Goal: Information Seeking & Learning: Learn about a topic

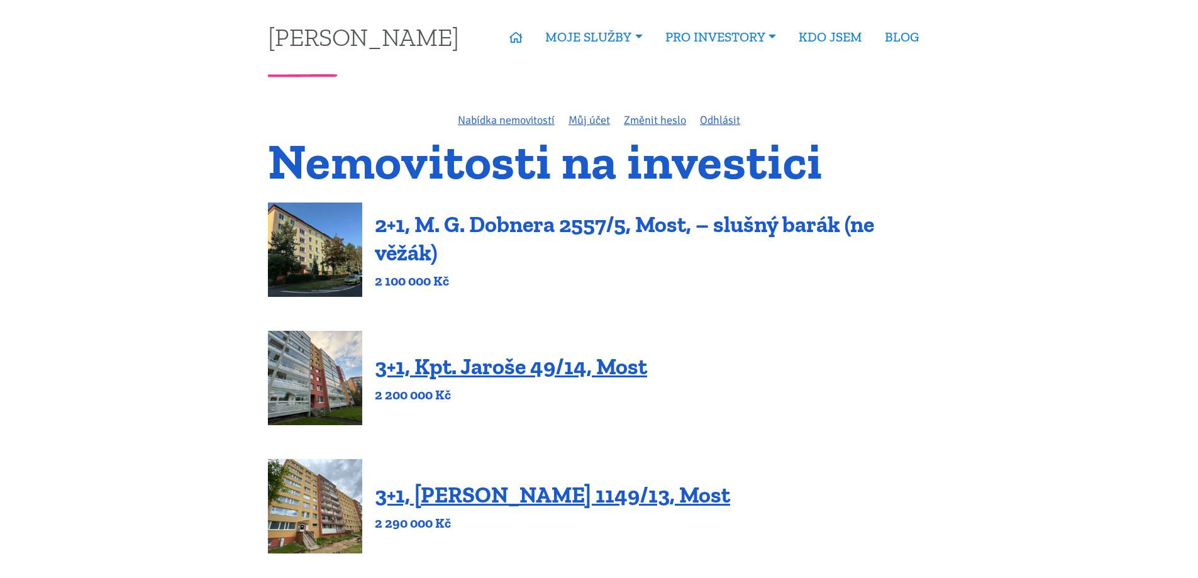
click at [531, 225] on link "2+1, M. G. Dobnera 2557/5, Most, – slušný barák (ne věžák)" at bounding box center [624, 238] width 499 height 55
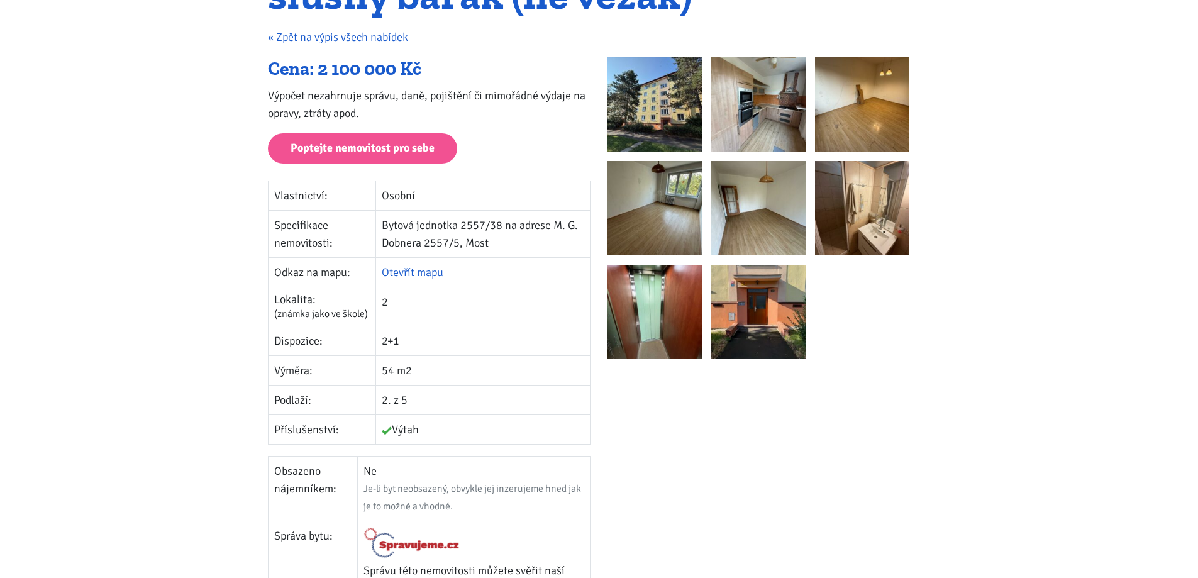
scroll to position [63, 0]
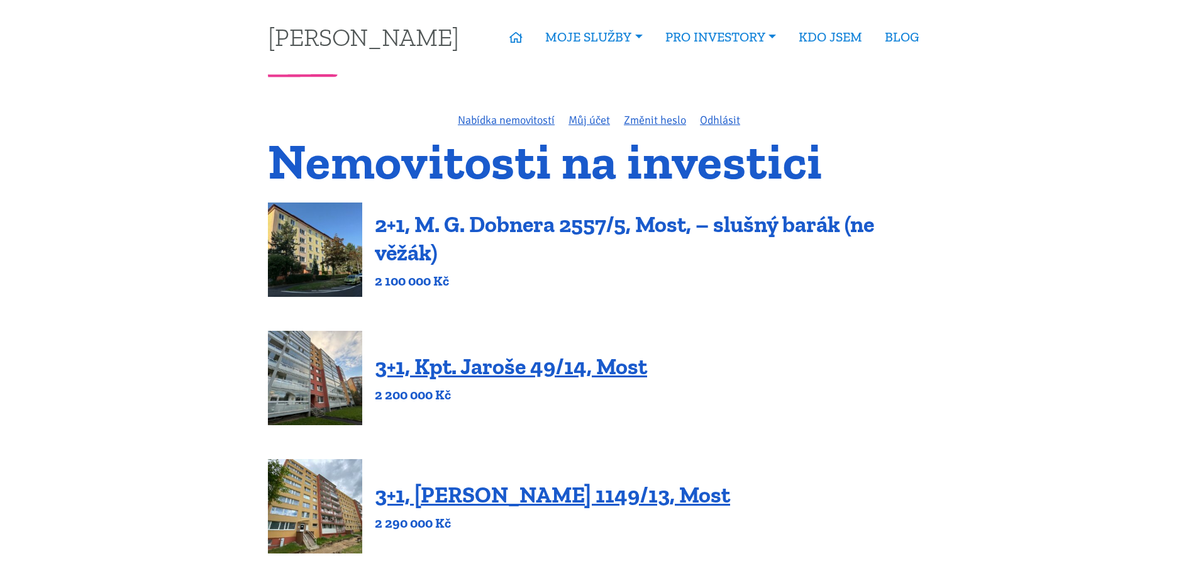
click at [696, 217] on link "2+1, M. G. Dobnera 2557/5, Most, – slušný barák (ne věžák)" at bounding box center [624, 238] width 499 height 55
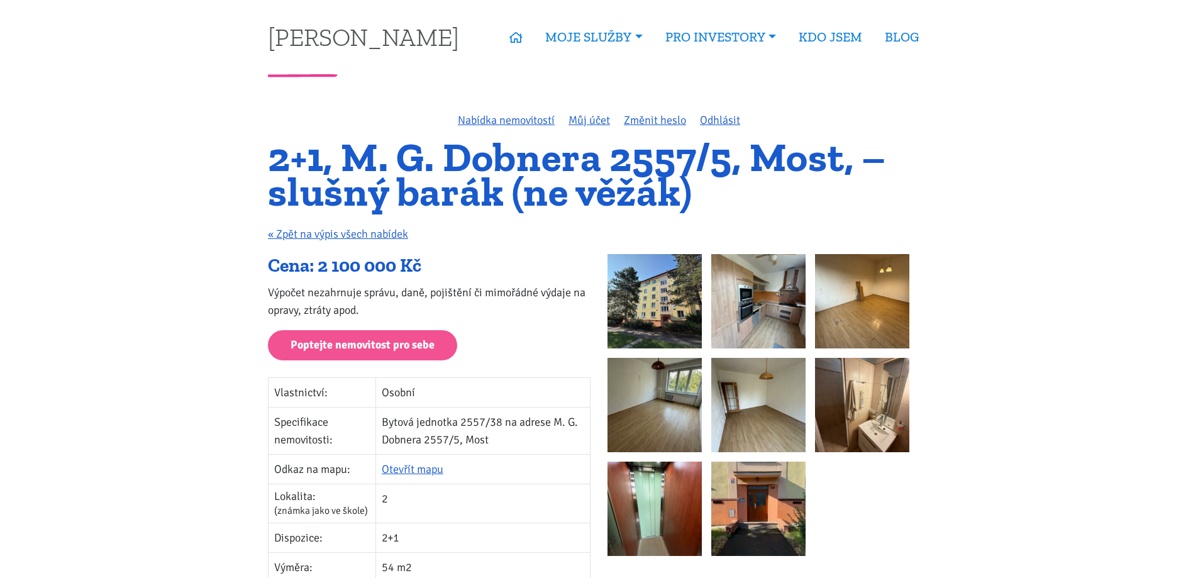
click at [762, 308] on img at bounding box center [758, 301] width 94 height 94
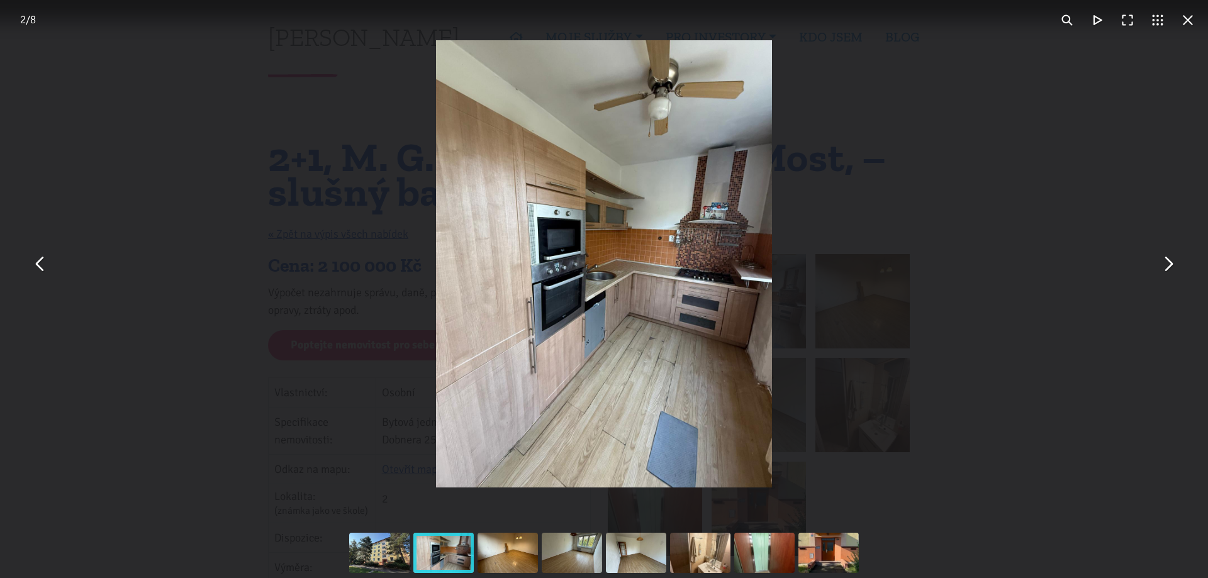
click at [1167, 266] on button "You can close this modal content with the ESC key" at bounding box center [1167, 264] width 30 height 30
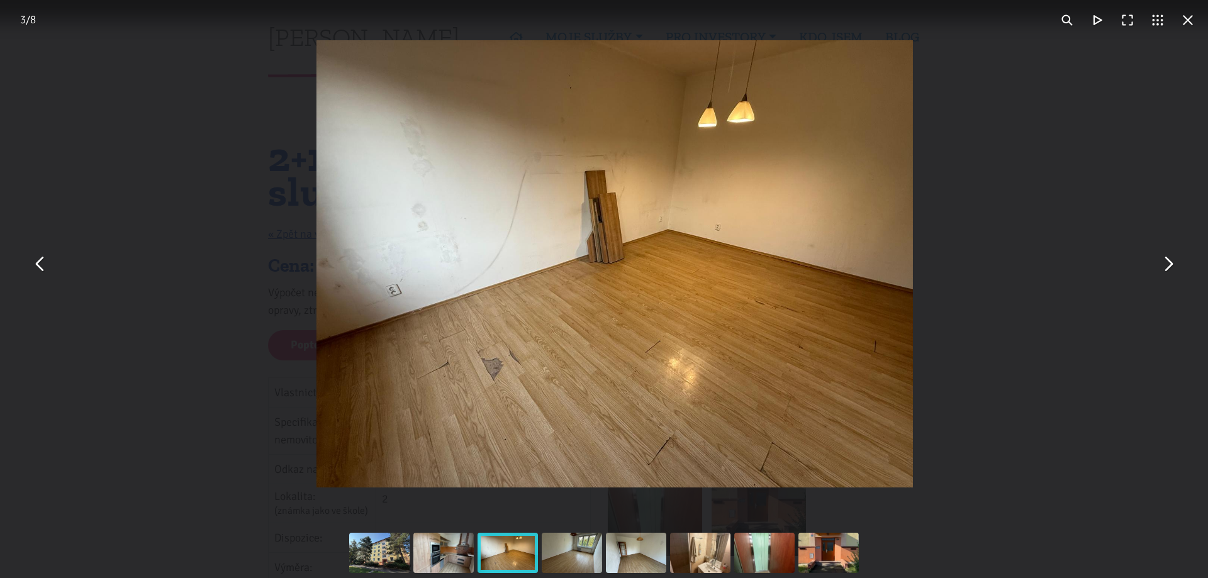
click at [1165, 266] on button "You can close this modal content with the ESC key" at bounding box center [1167, 264] width 30 height 30
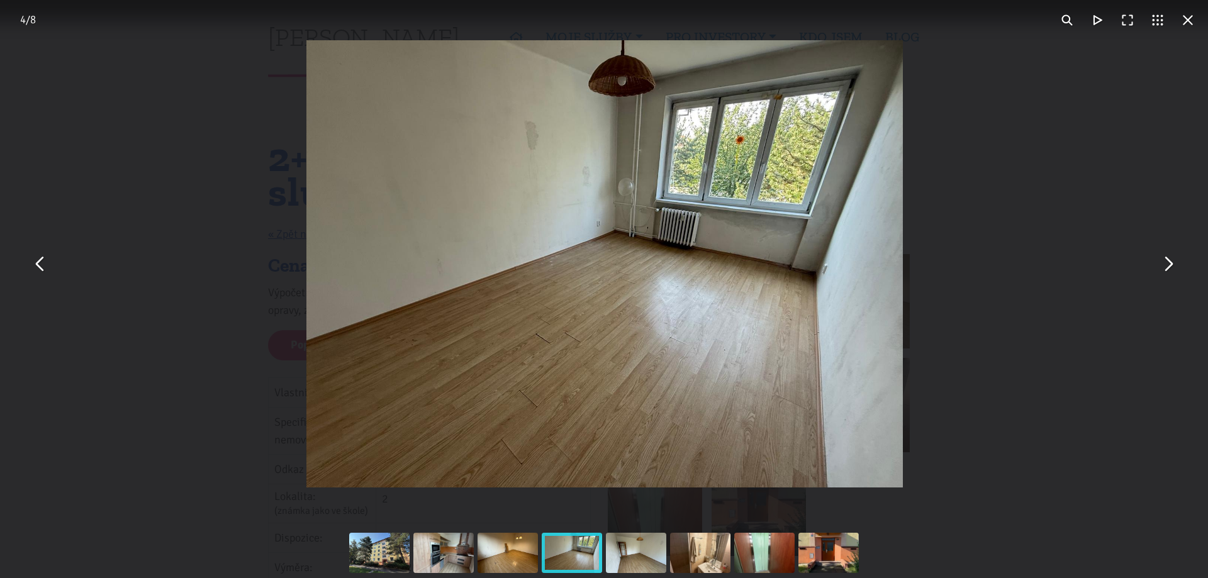
click at [1165, 266] on button "You can close this modal content with the ESC key" at bounding box center [1167, 264] width 30 height 30
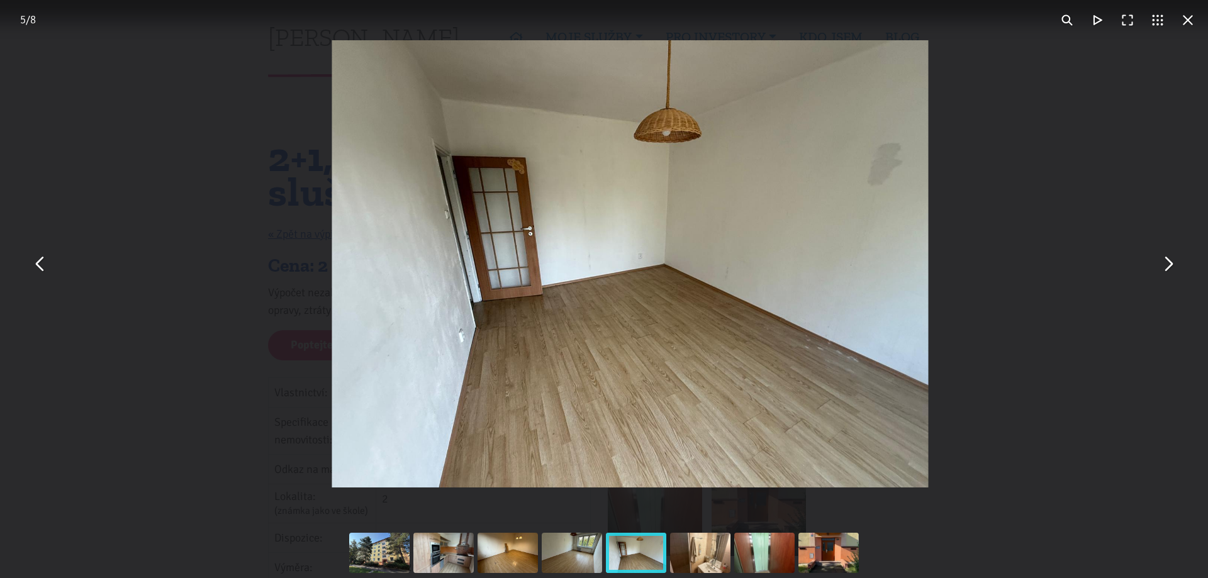
click at [1165, 266] on button "You can close this modal content with the ESC key" at bounding box center [1167, 264] width 30 height 30
